Goal: Transaction & Acquisition: Obtain resource

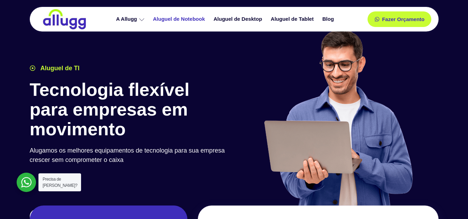
click at [182, 18] on link "Aluguel de Notebook" at bounding box center [180, 19] width 61 height 12
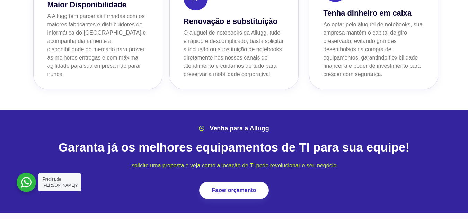
scroll to position [763, 0]
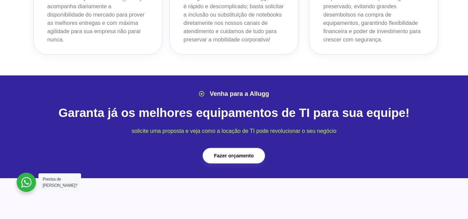
click at [254, 154] on span "Fazer orçamento" at bounding box center [234, 156] width 40 height 5
